Goal: Task Accomplishment & Management: Complete application form

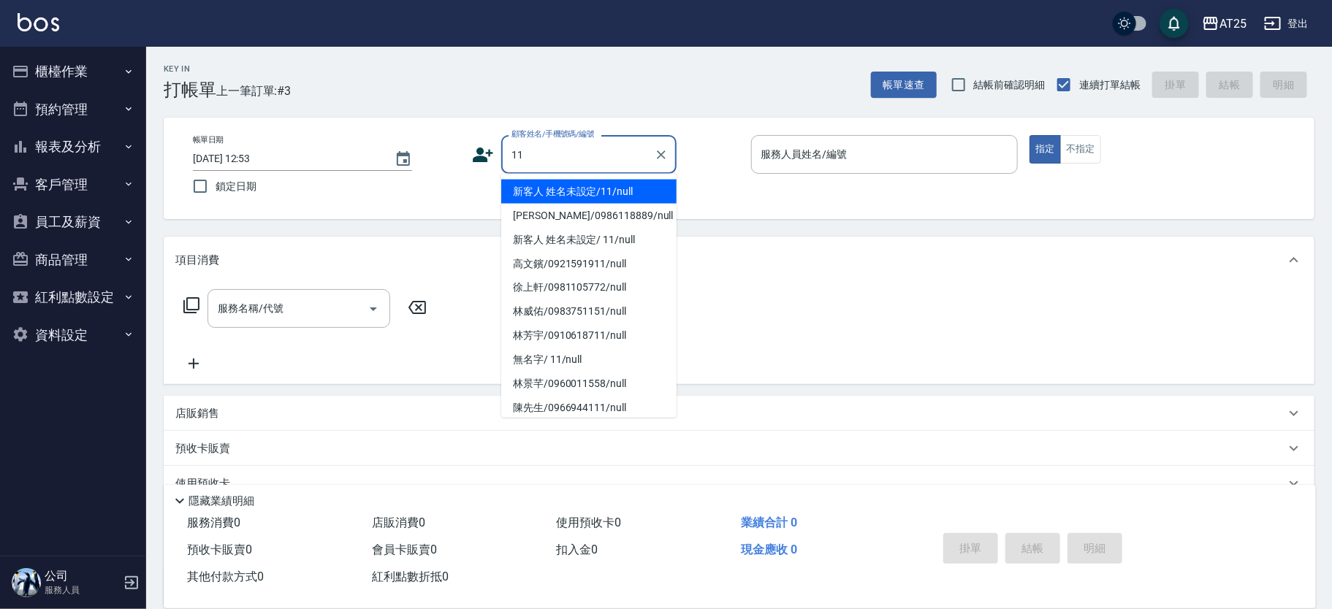
type input "新客人 姓名未設定/11/null"
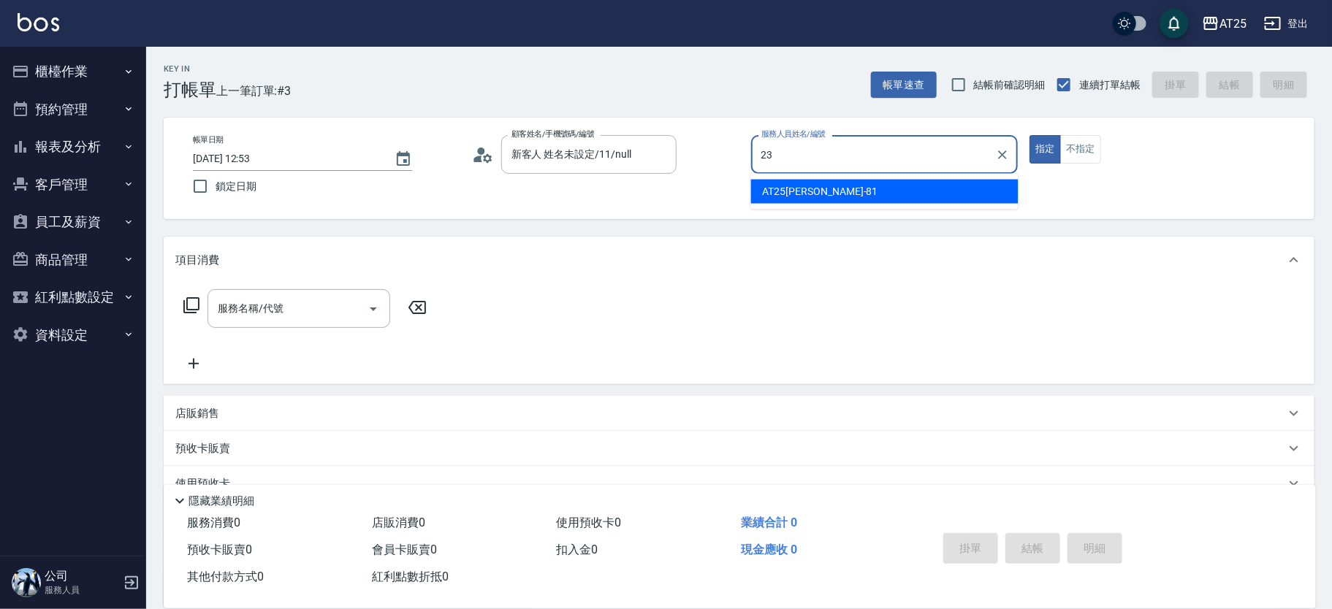
type input "Emma-23"
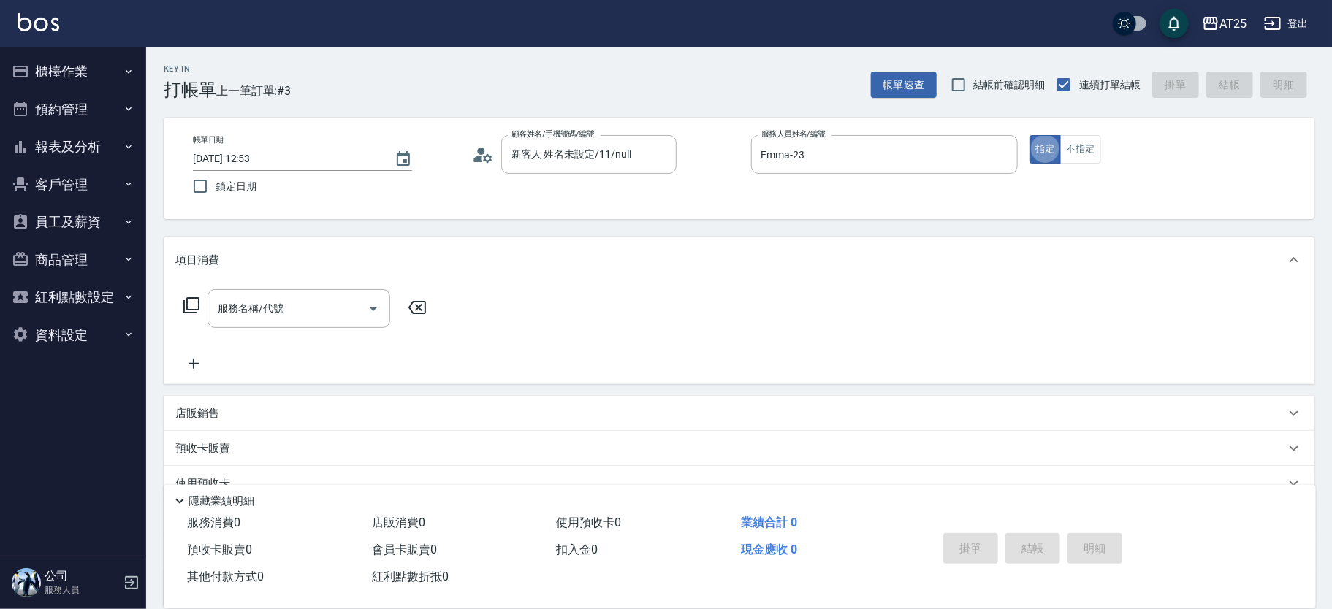
type button "true"
type input "201"
type input "30"
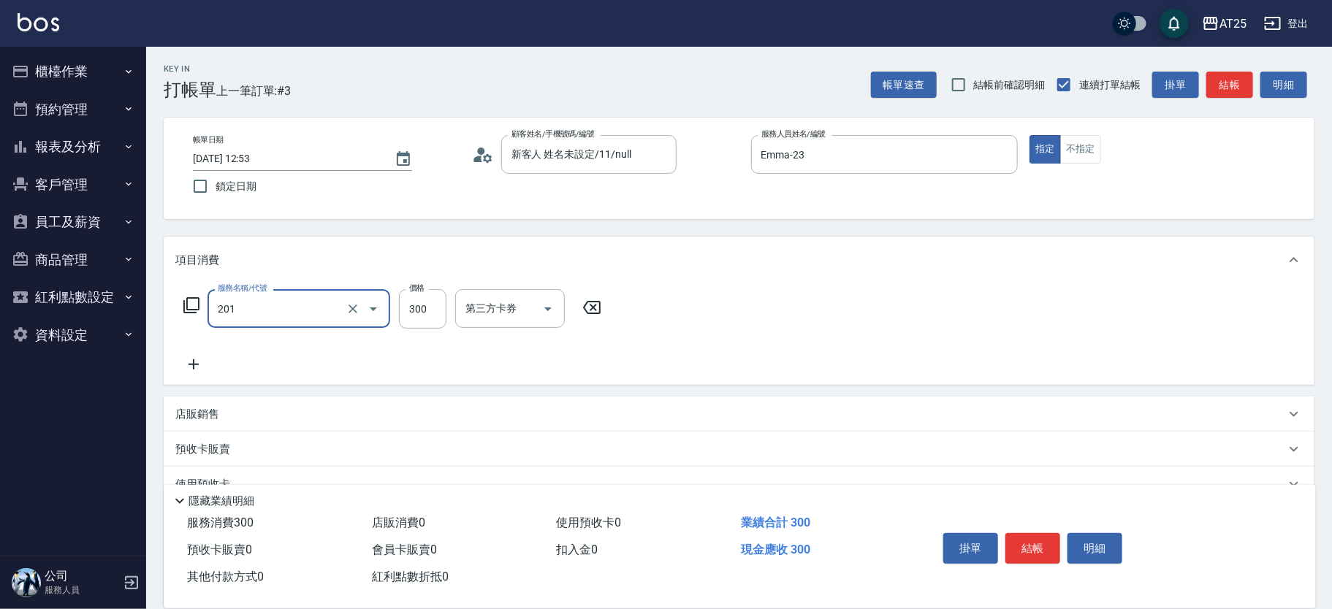
type input "洗髮(201)"
type input "4"
type input "0"
type input "40"
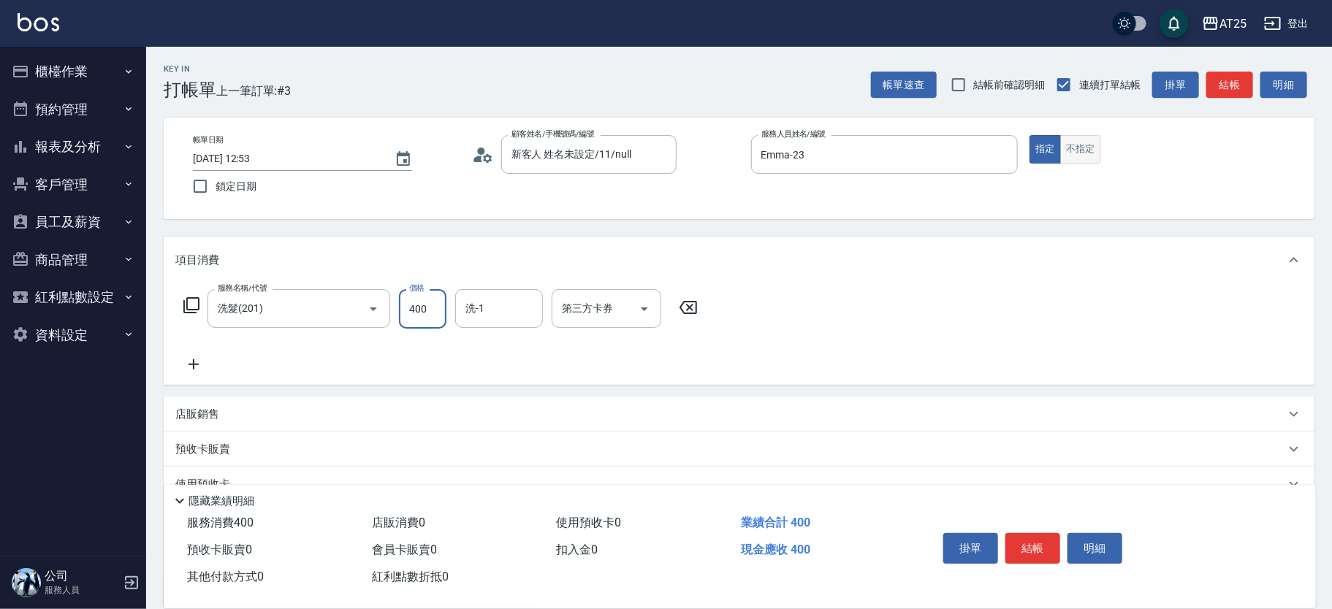
type input "400"
click at [1073, 144] on button "不指定" at bounding box center [1080, 149] width 41 height 28
click at [1061, 550] on div "掛單 結帳 明細" at bounding box center [1033, 551] width 191 height 46
click at [1049, 549] on button "結帳" at bounding box center [1032, 548] width 55 height 31
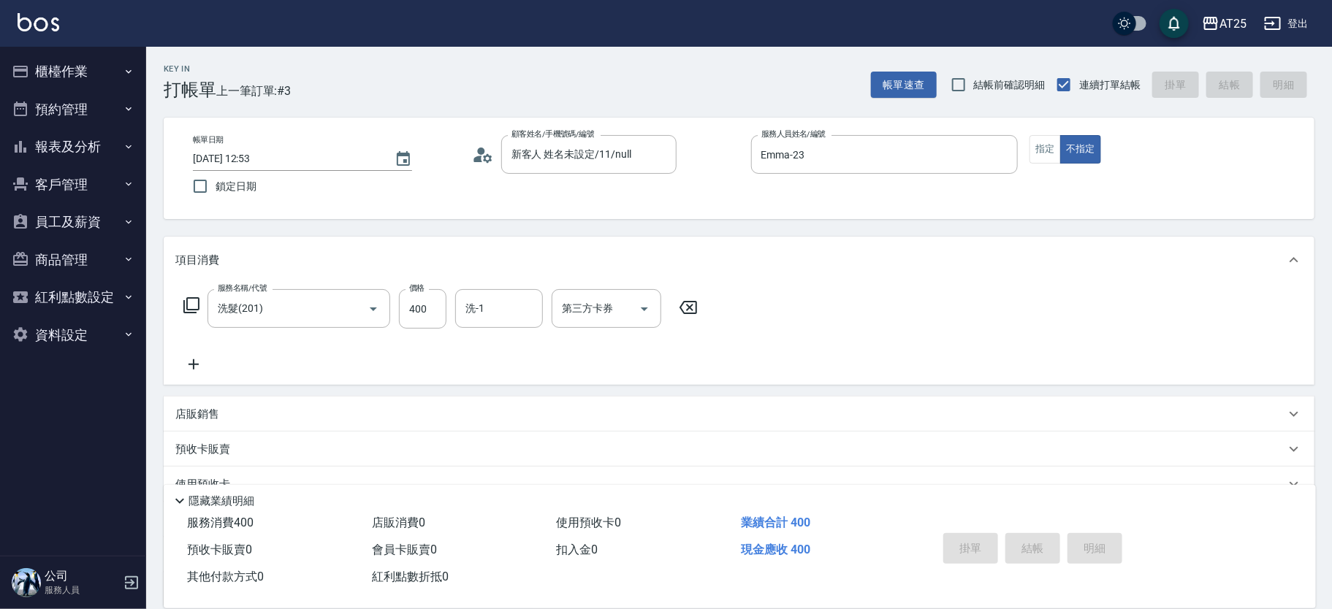
type input "2025/10/14 14:44"
type input "0"
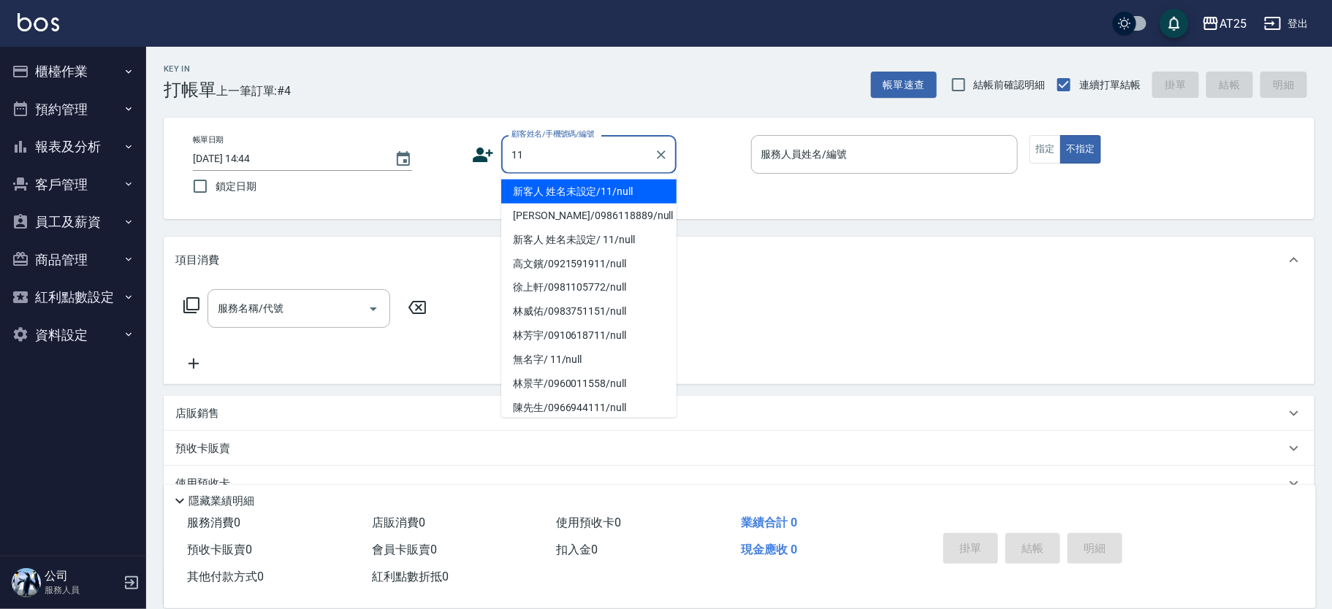
type input "新客人 姓名未設定/11/null"
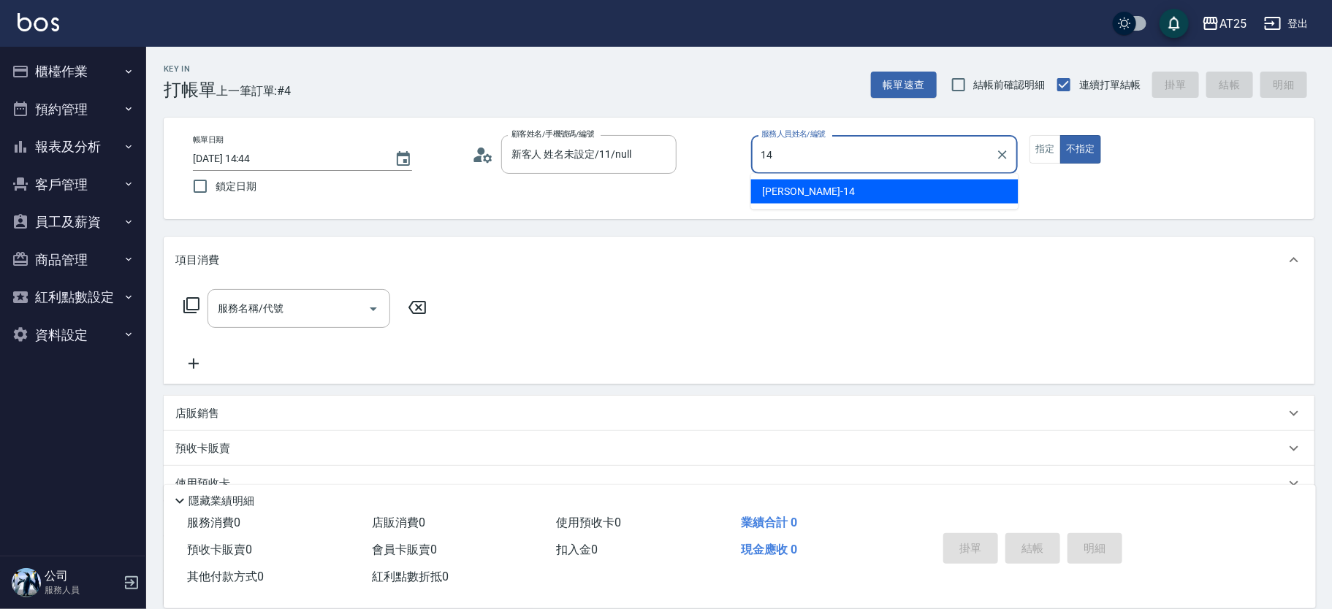
type input "Ken-14"
type button "false"
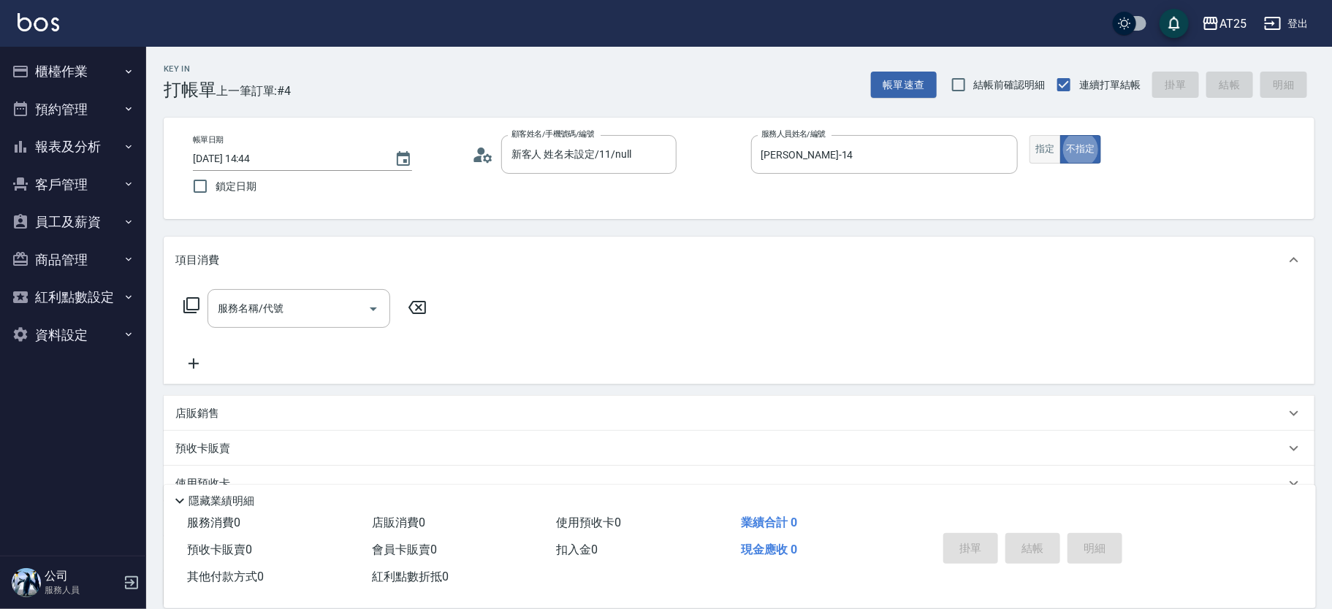
click at [1054, 144] on button "指定" at bounding box center [1045, 149] width 31 height 28
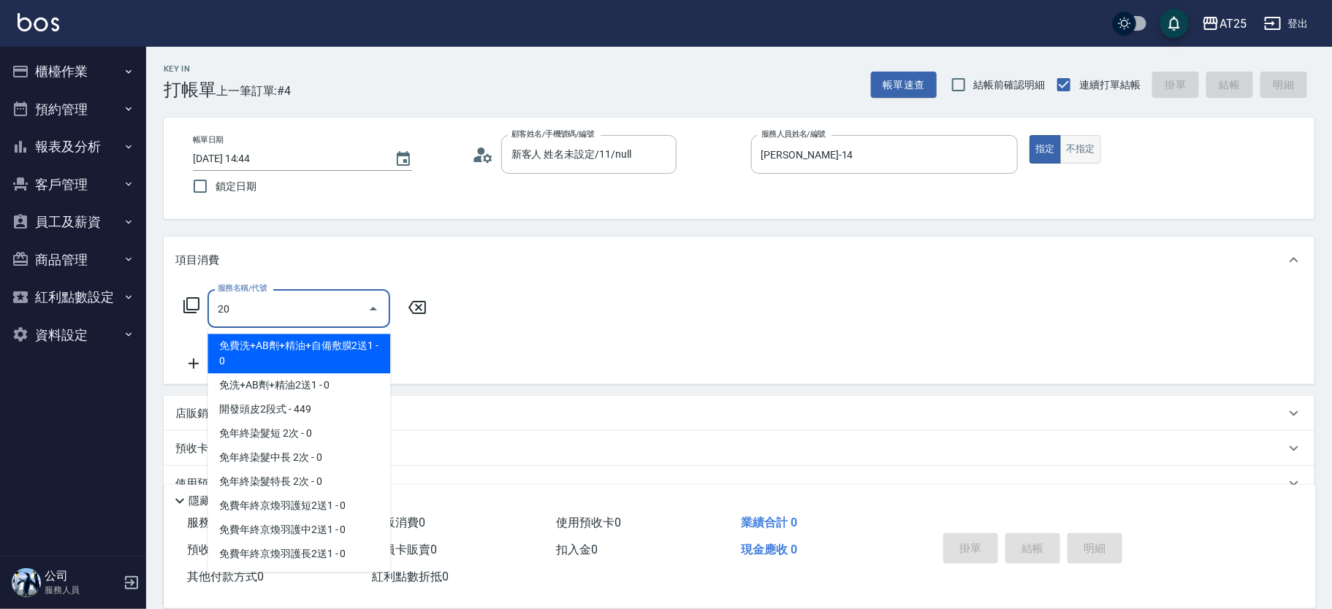
type input "201"
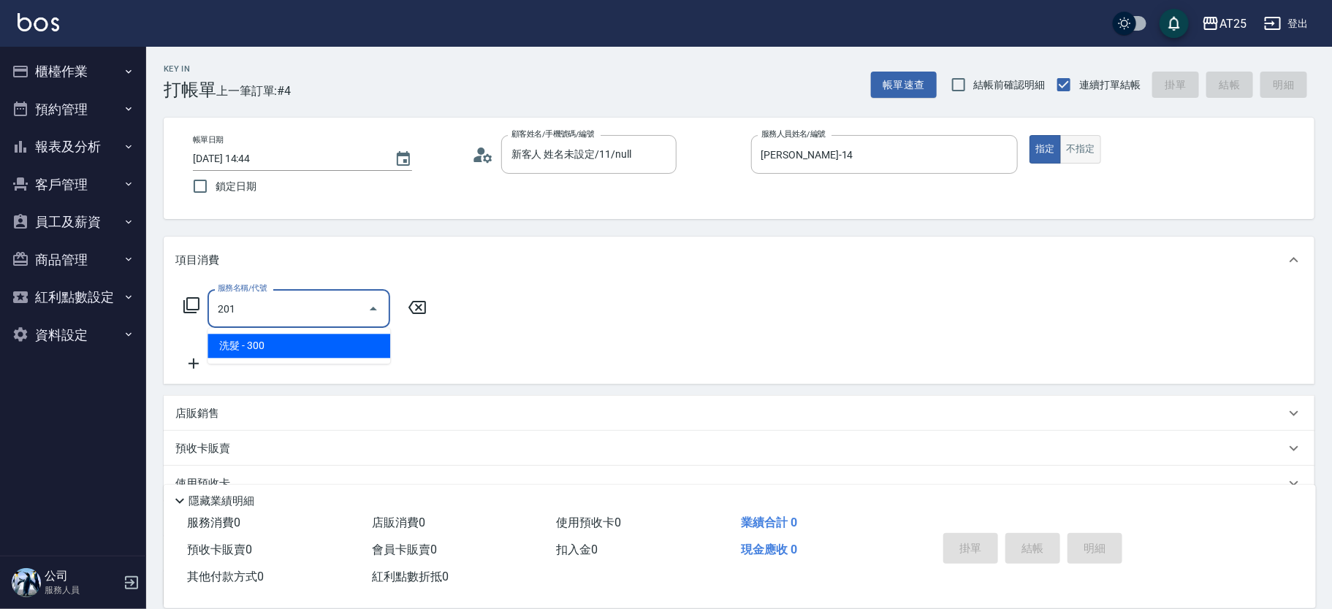
type input "30"
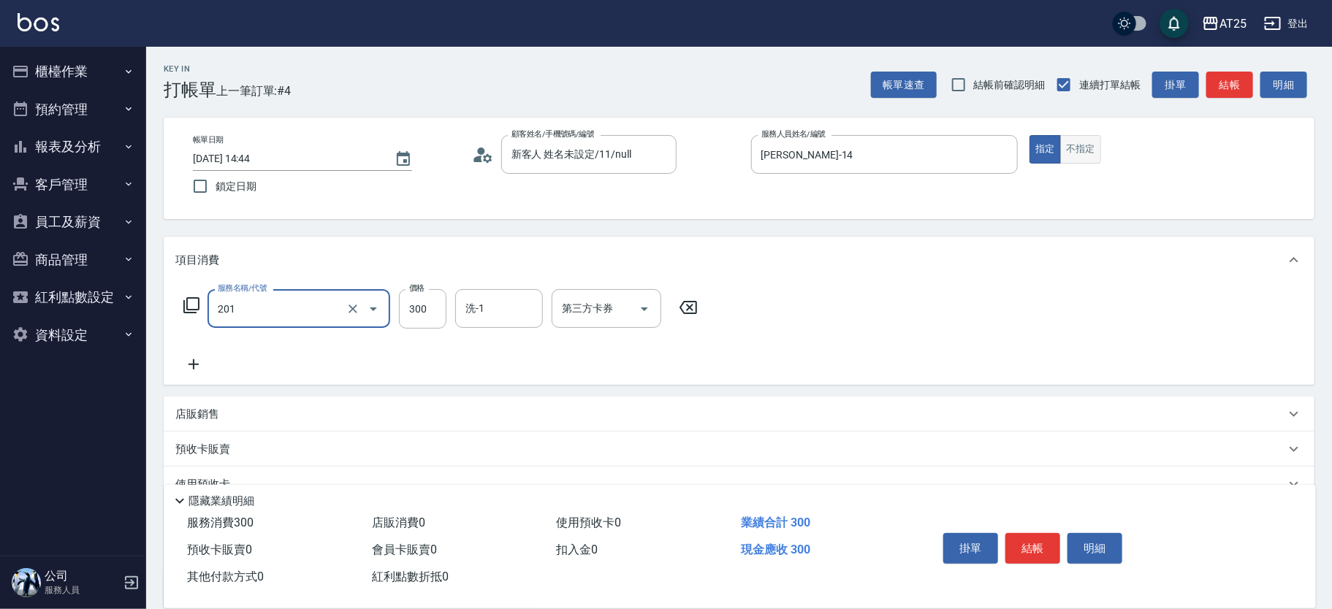
type input "洗髮(201)"
type input "0"
type input "15"
type input "10"
type input "156"
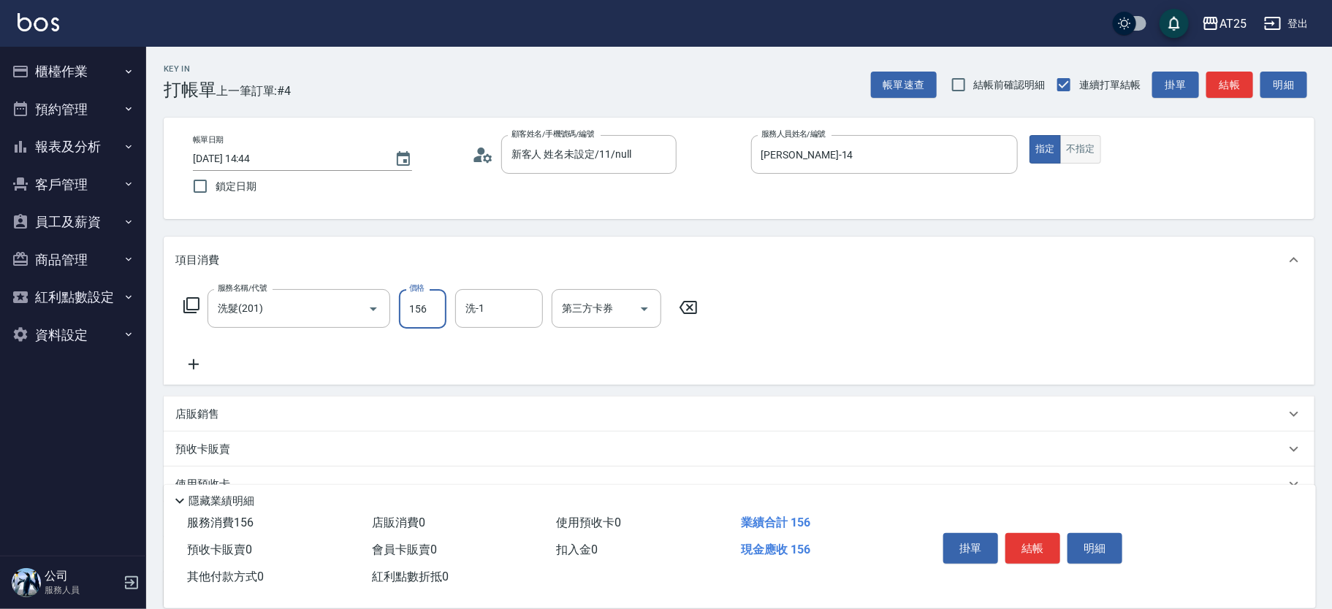
type input "150"
type input "1568"
type input "游惠心-68"
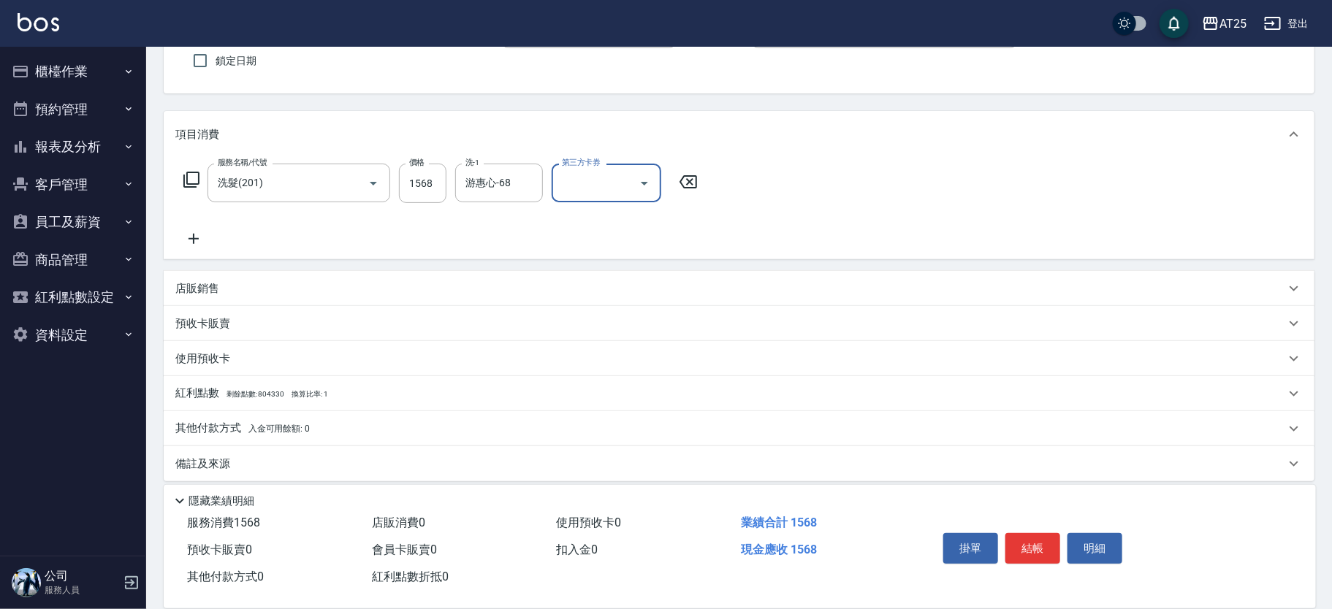
scroll to position [136, 0]
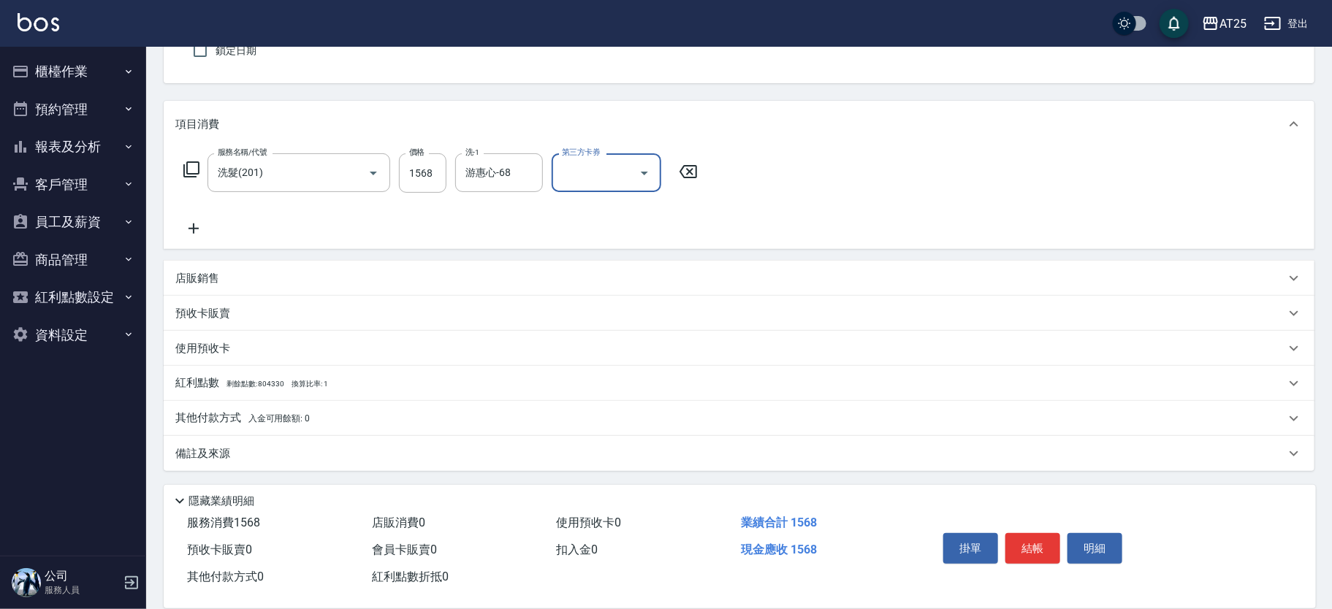
click at [256, 414] on span "入金可用餘額: 0" at bounding box center [279, 419] width 62 height 10
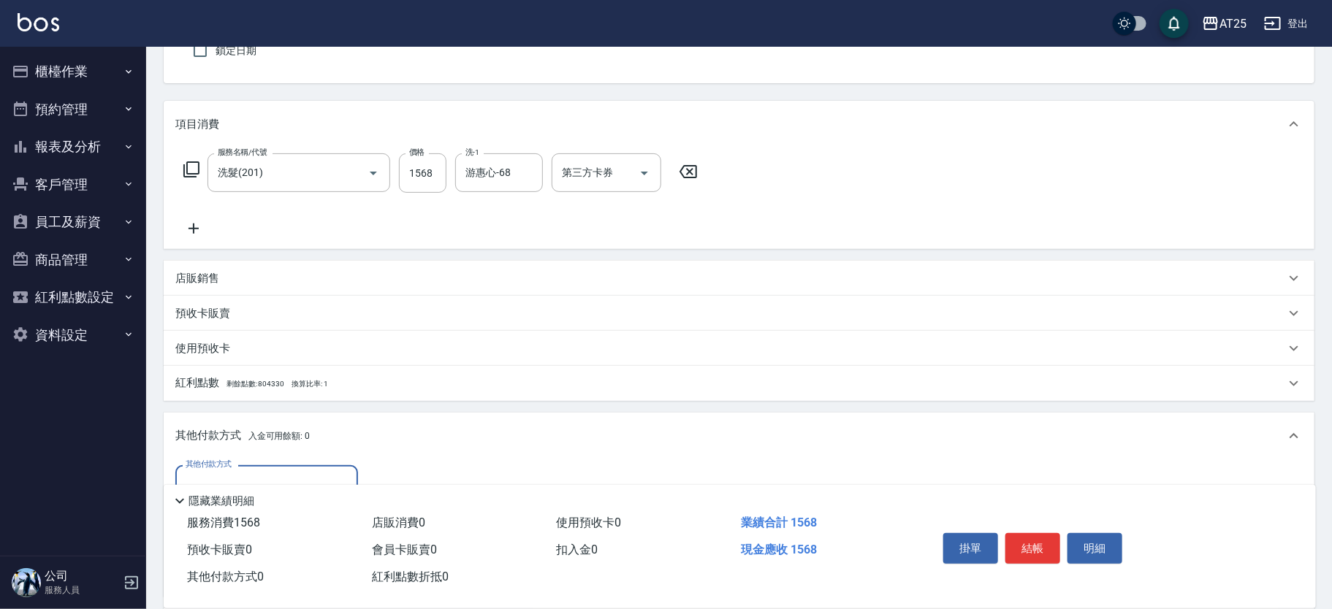
scroll to position [0, 0]
click at [265, 474] on input "其他付款方式" at bounding box center [267, 485] width 170 height 26
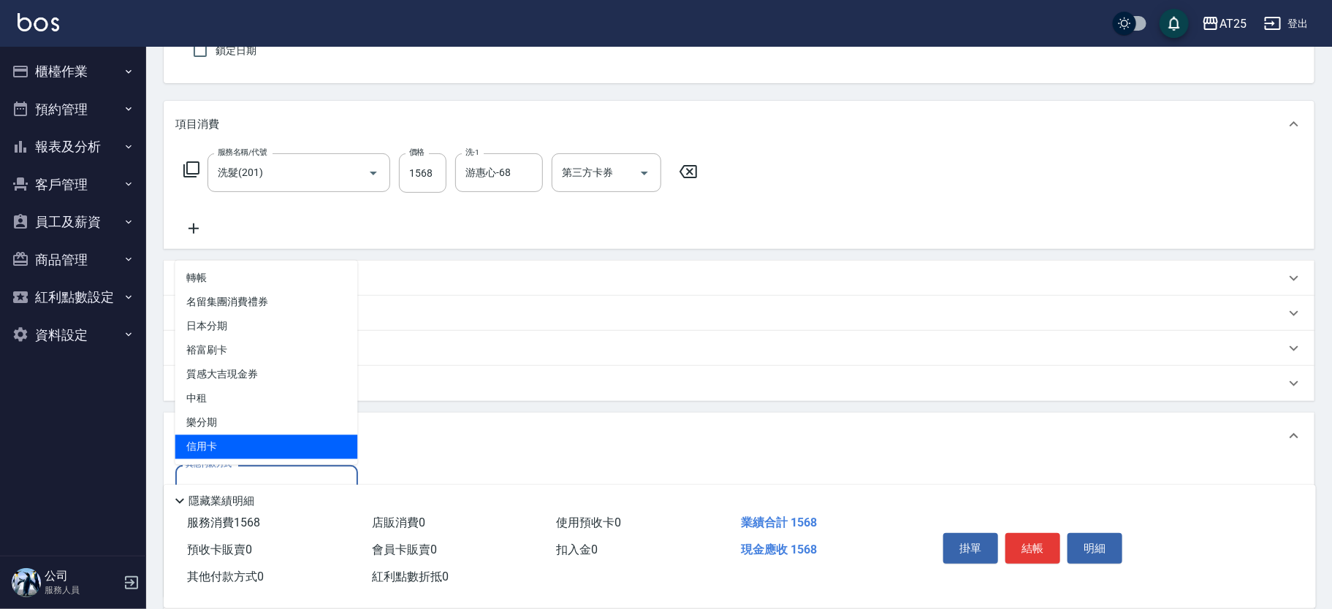
click at [243, 442] on span "信用卡" at bounding box center [266, 448] width 183 height 24
type input "信用卡"
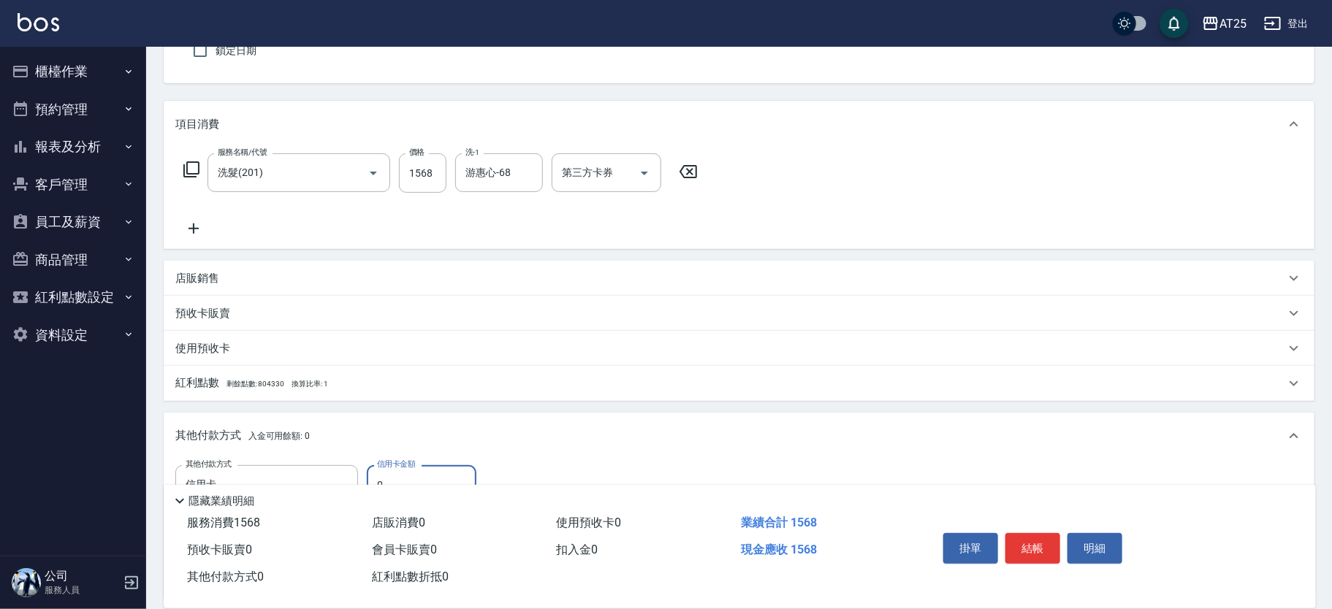
scroll to position [224, 0]
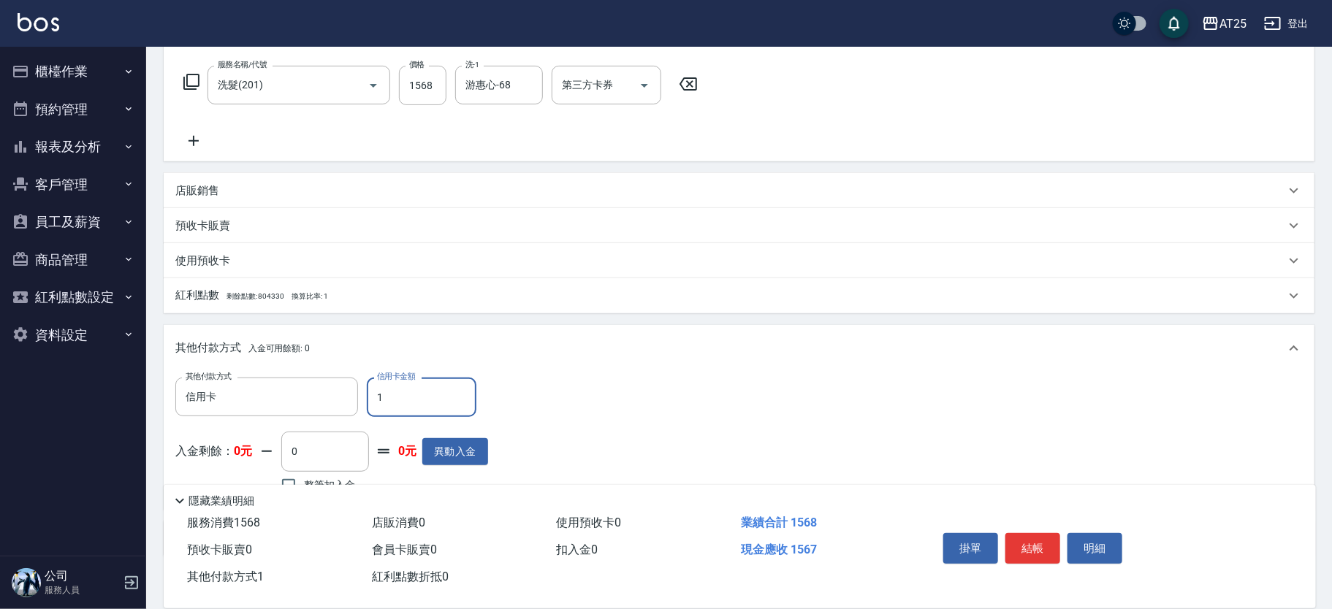
type input "15"
type input "140"
type input "156"
type input "0"
type input "1568"
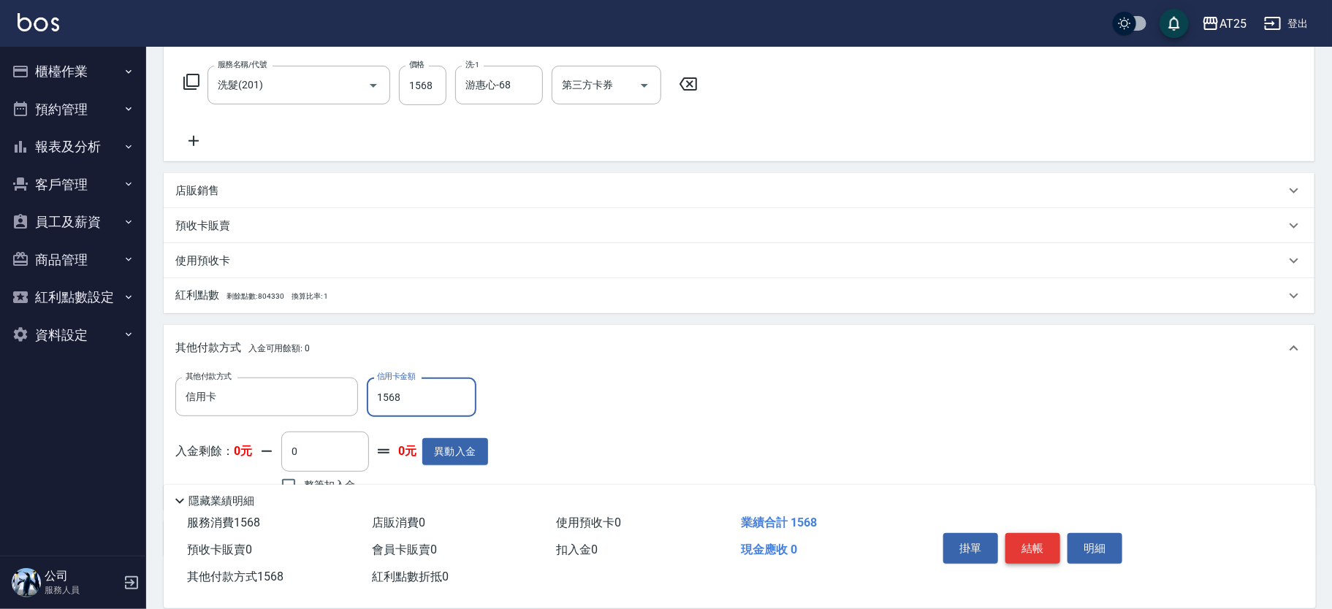
click at [1030, 539] on button "結帳" at bounding box center [1032, 548] width 55 height 31
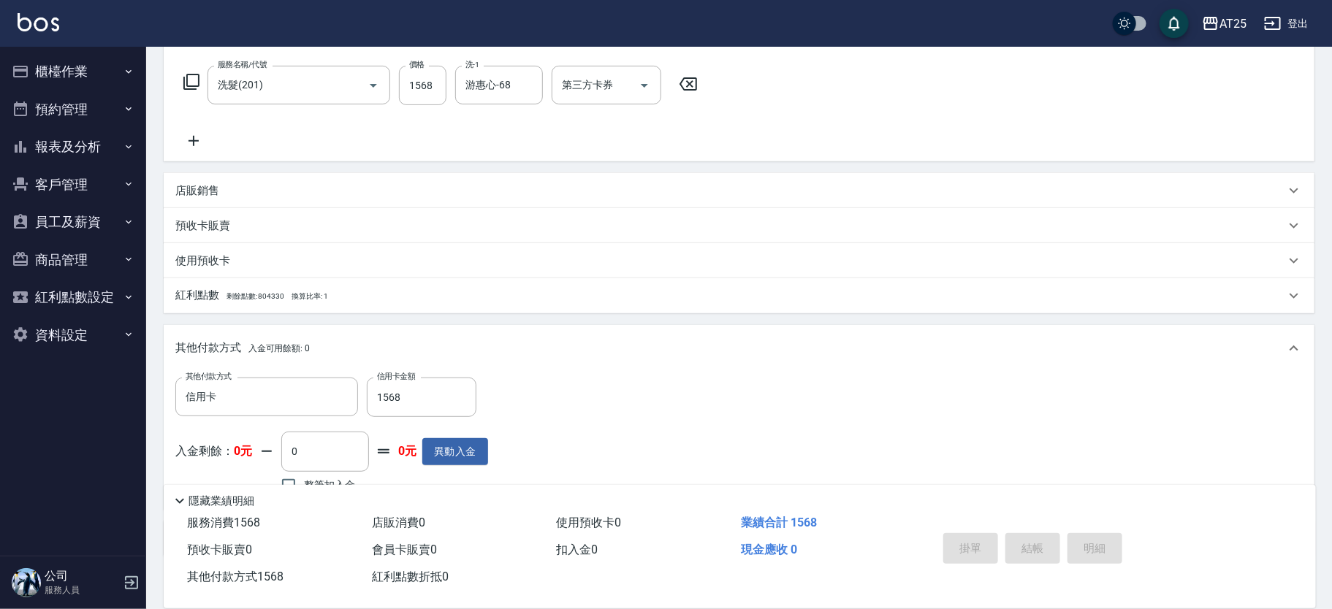
type input "2025/10/14 14:45"
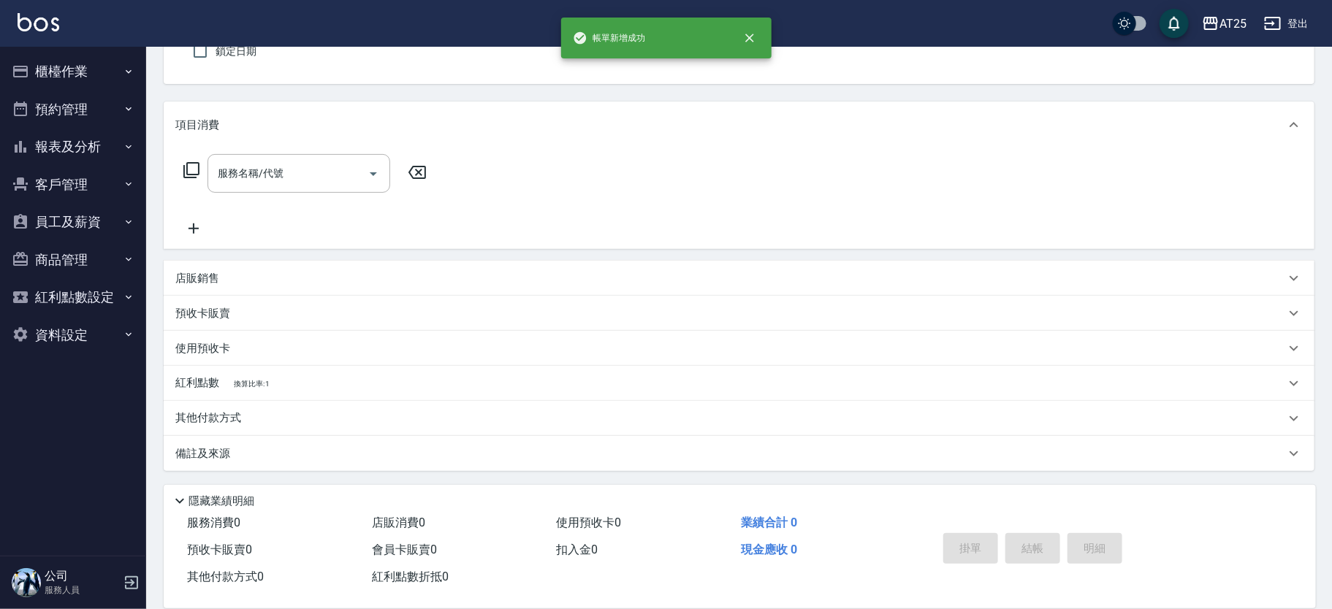
scroll to position [0, 0]
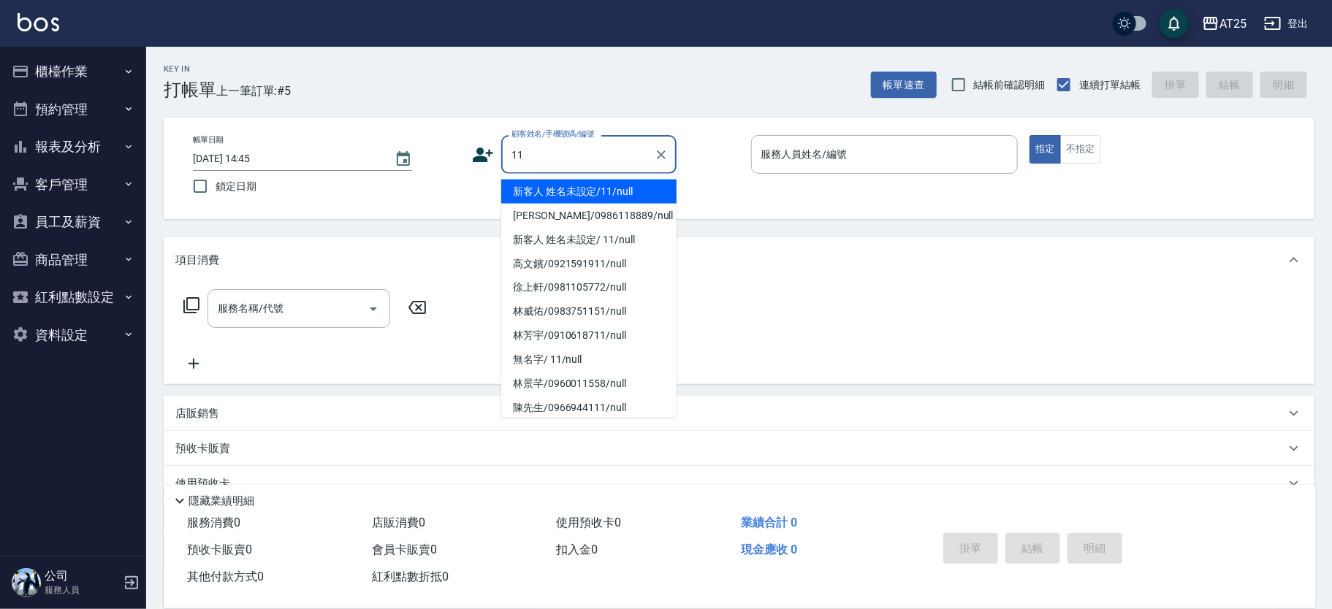
type input "新客人 姓名未設定/11/null"
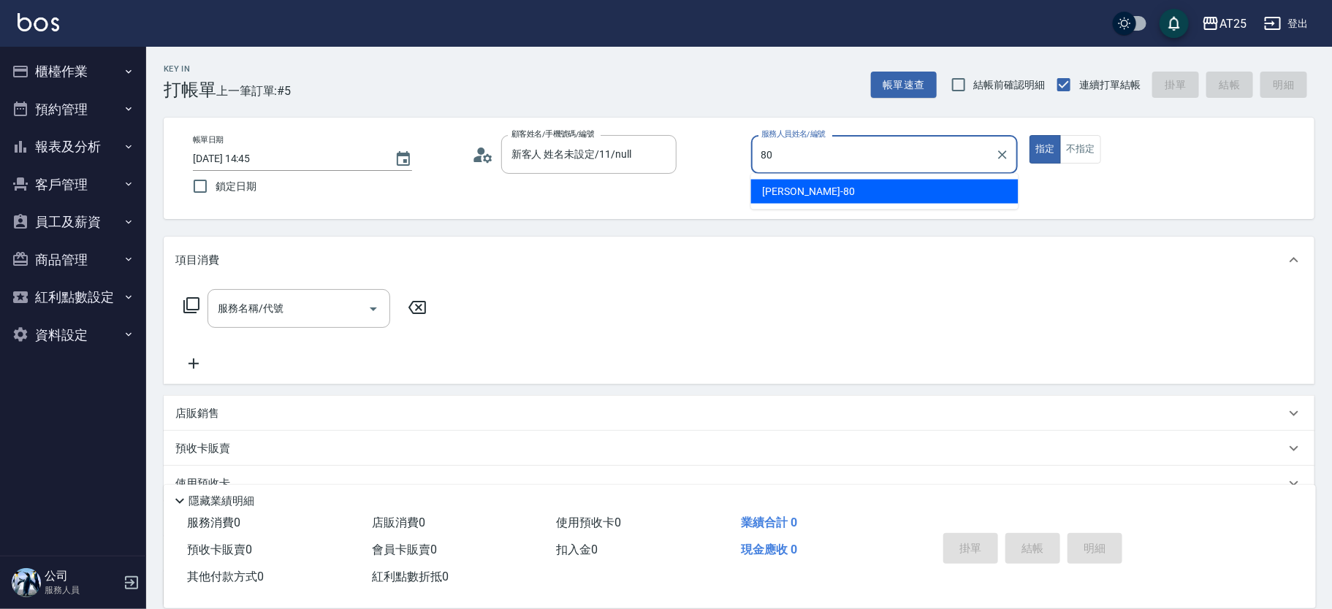
type input "Jessica-80"
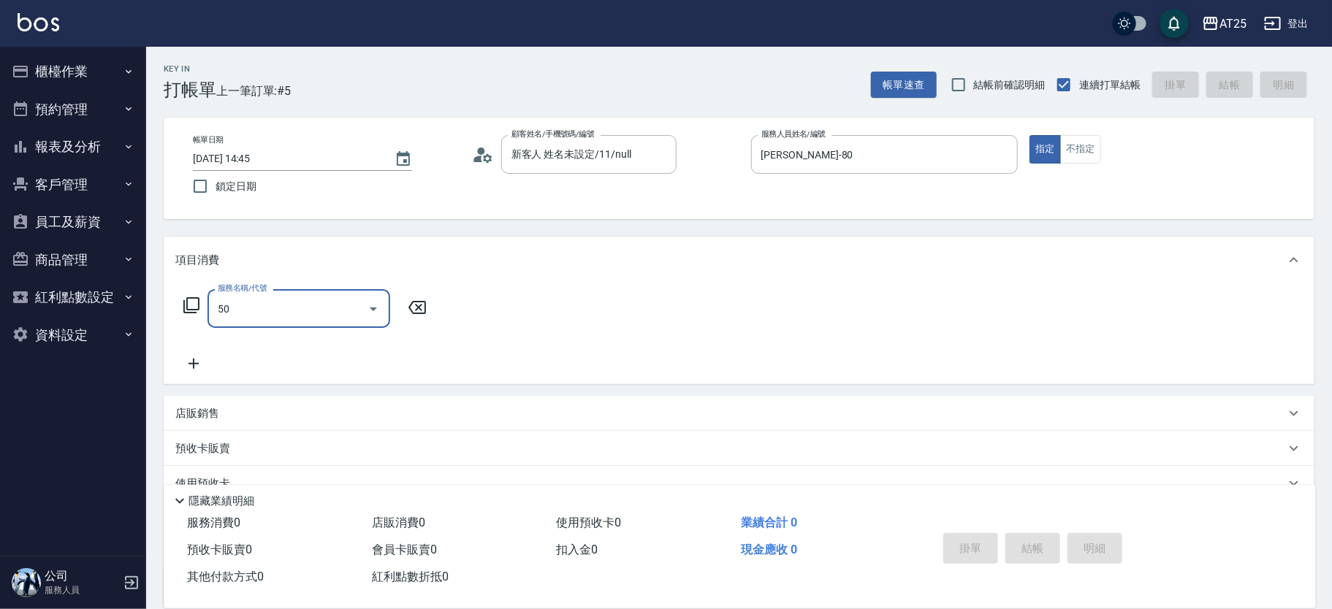
type input "501"
type input "100"
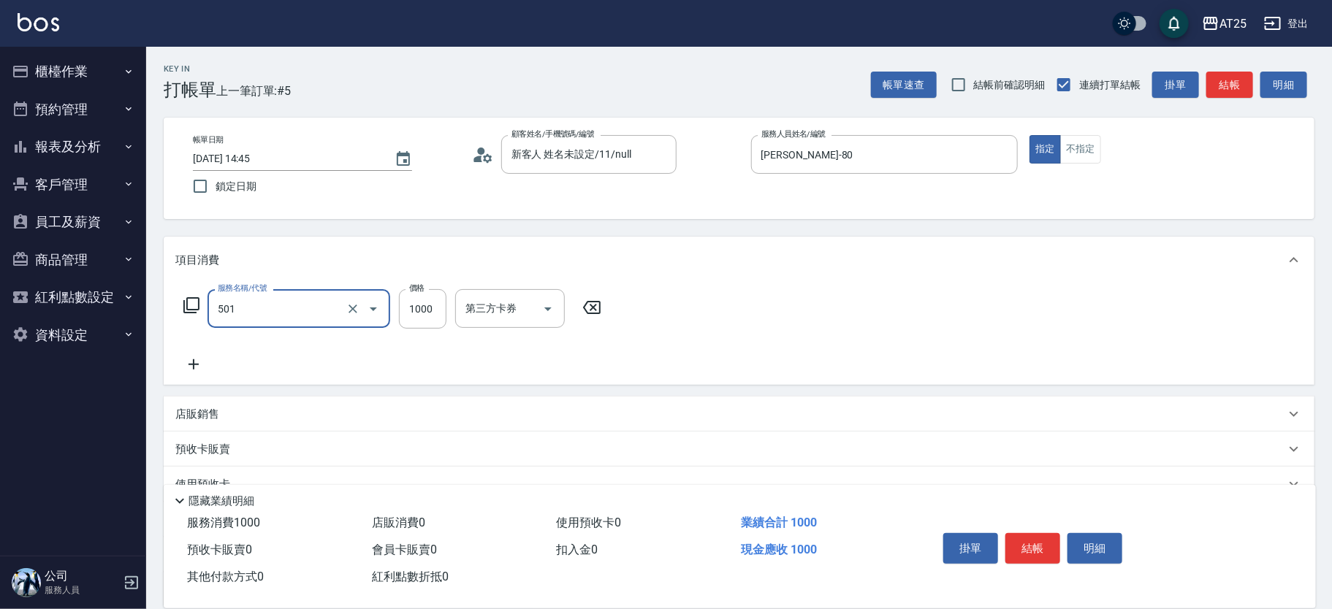
type input "染髮(501)"
type input "2"
type input "0"
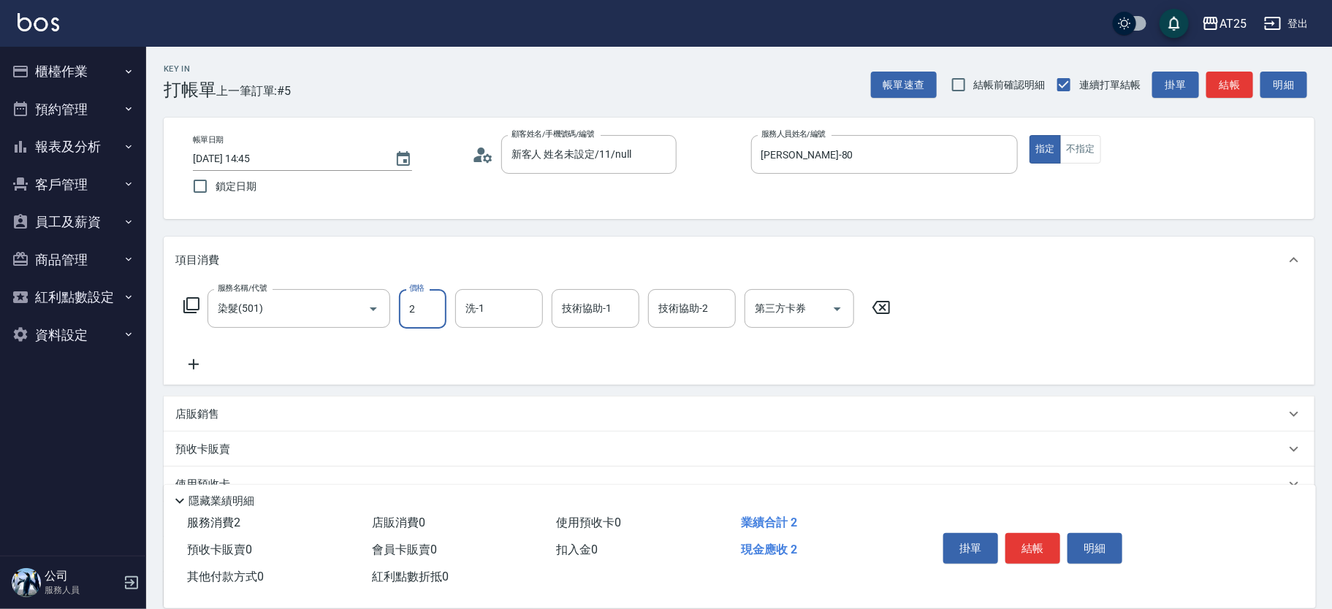
type input "22"
type input "20"
type input "220"
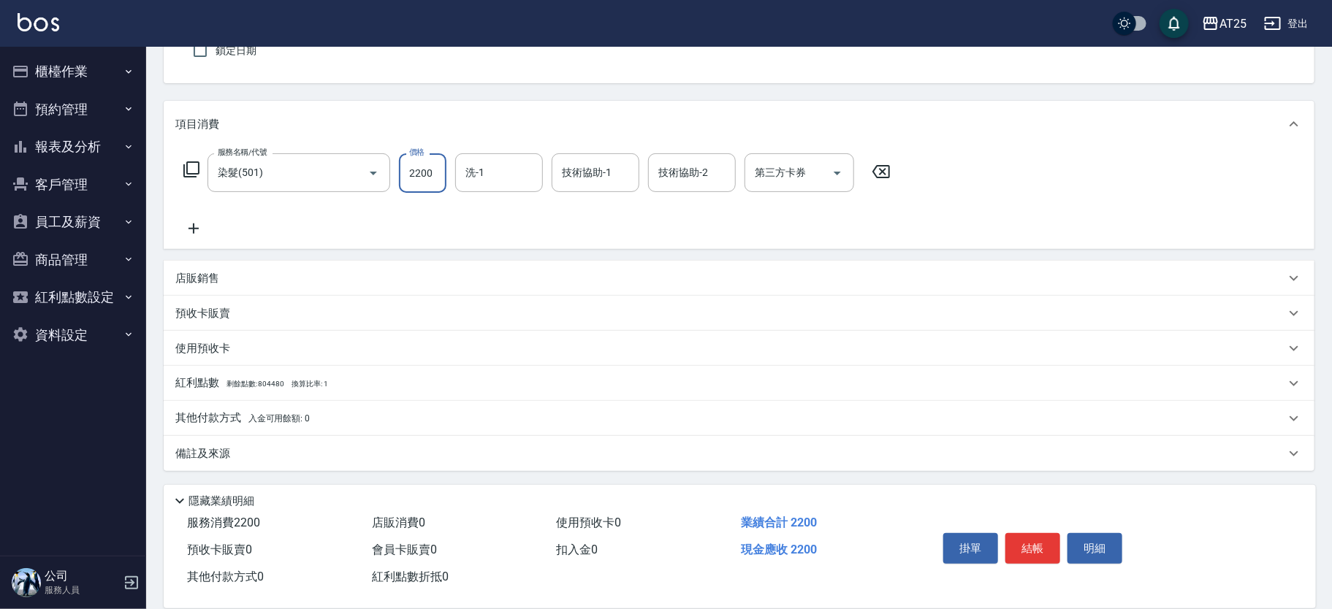
type input "2200"
click at [212, 418] on p "其他付款方式 入金可用餘額: 0" at bounding box center [242, 419] width 134 height 16
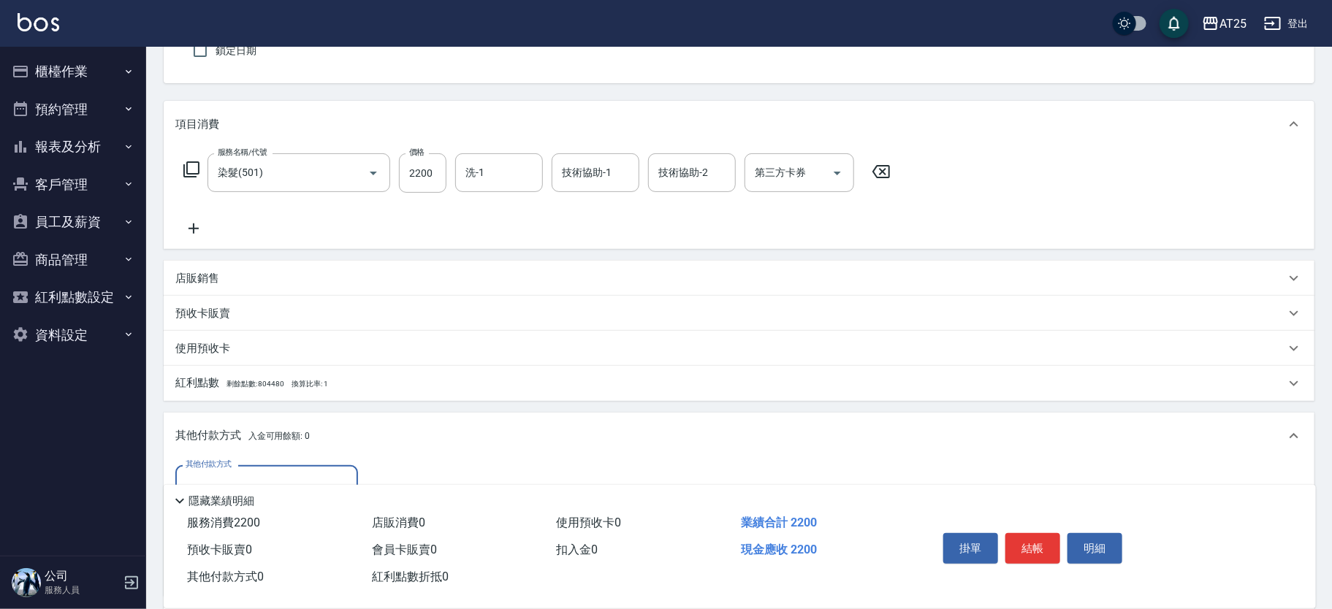
scroll to position [0, 0]
click at [225, 477] on input "其他付款方式" at bounding box center [267, 485] width 170 height 26
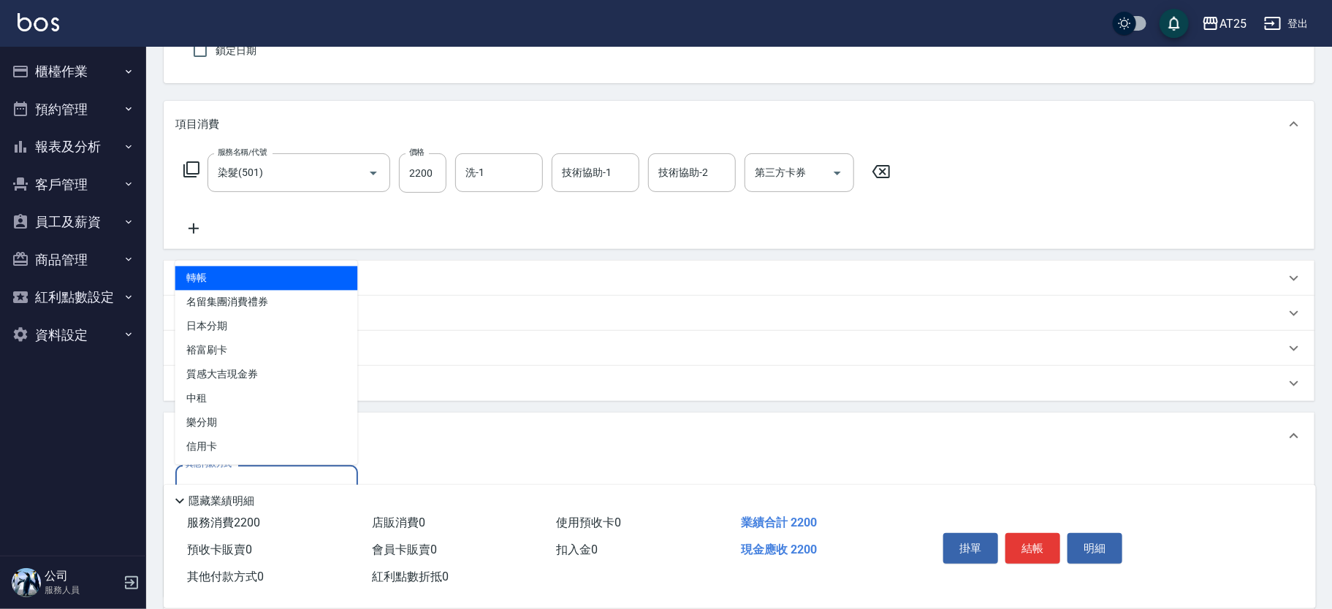
click at [228, 278] on span "轉帳" at bounding box center [266, 279] width 183 height 24
type input "轉帳"
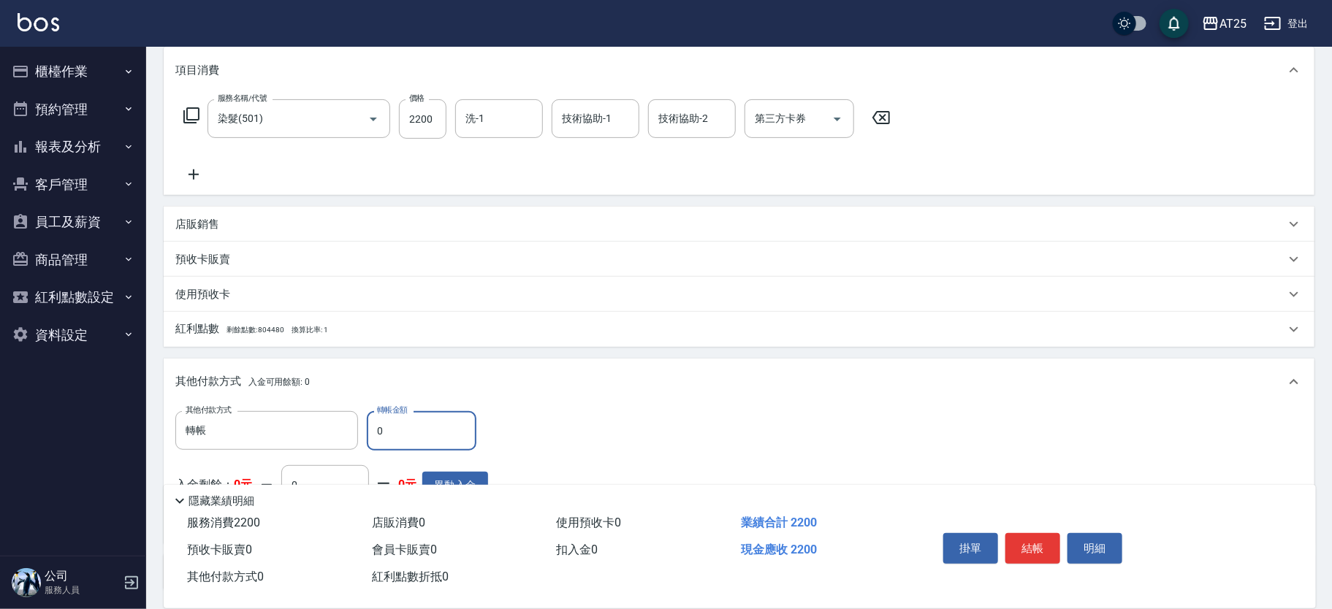
scroll to position [198, 0]
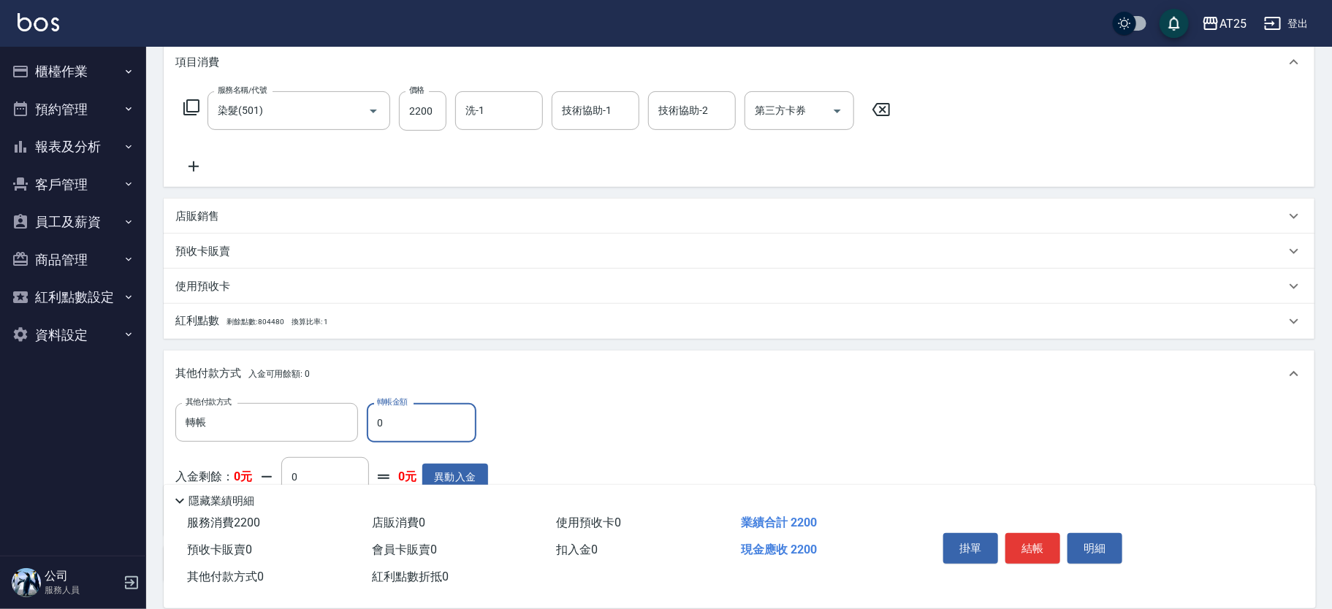
type input "22"
type input "190"
type input "222"
type input "210"
type input "22"
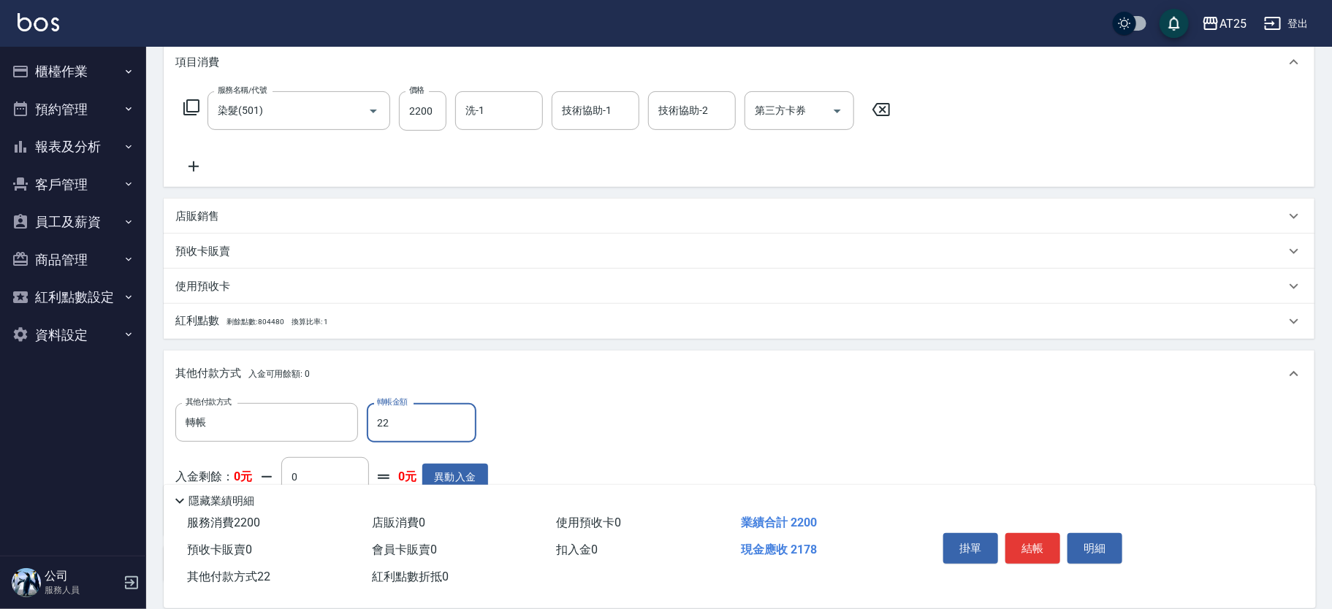
type input "190"
type input "220"
type input "0"
type input "2200"
click at [1045, 549] on button "結帳" at bounding box center [1032, 548] width 55 height 31
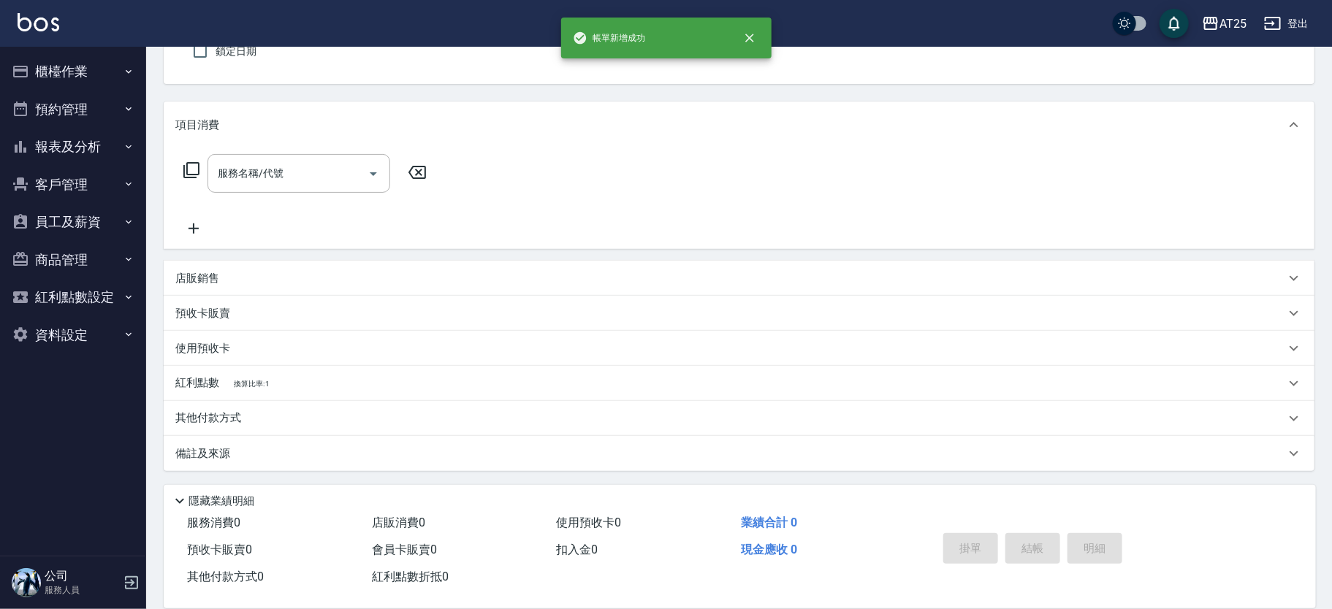
scroll to position [0, 0]
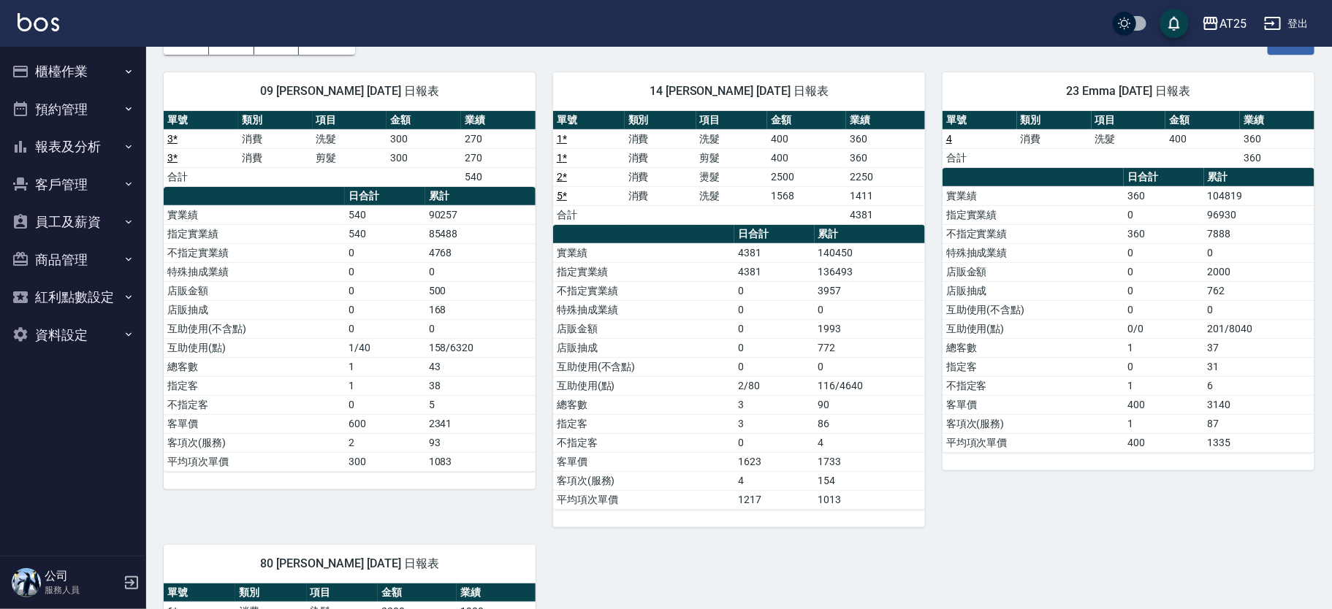
scroll to position [20, 0]
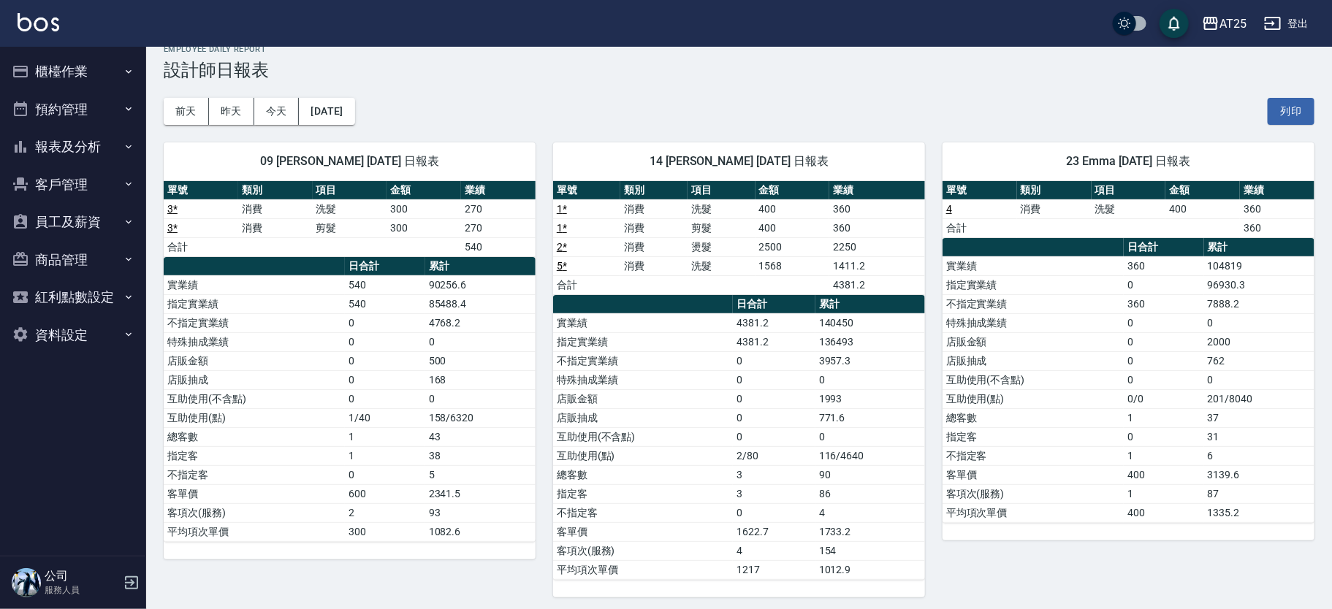
scroll to position [20, 0]
